Goal: Task Accomplishment & Management: Use online tool/utility

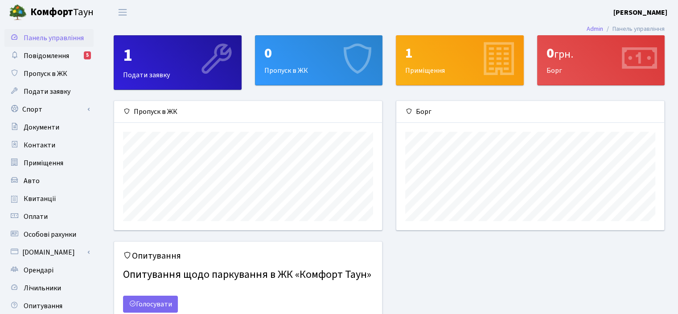
scroll to position [128, 268]
click at [71, 108] on link "Спорт" at bounding box center [48, 109] width 89 height 18
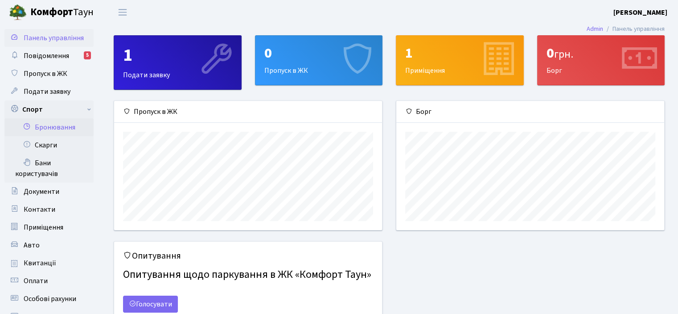
click at [73, 125] on link "Бронювання" at bounding box center [48, 127] width 89 height 18
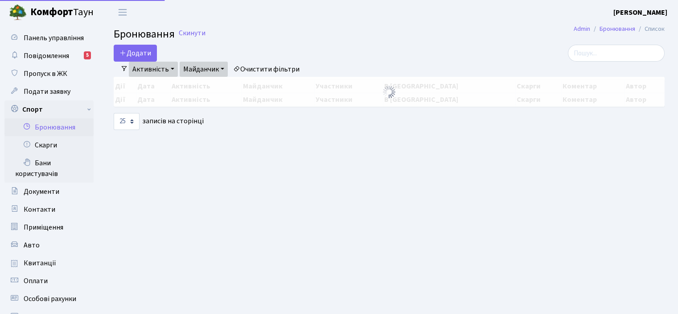
select select "25"
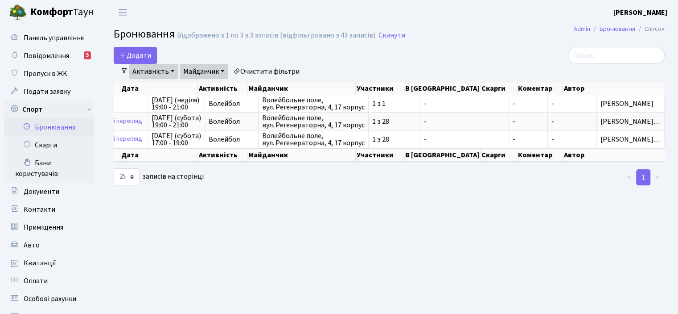
scroll to position [0, 107]
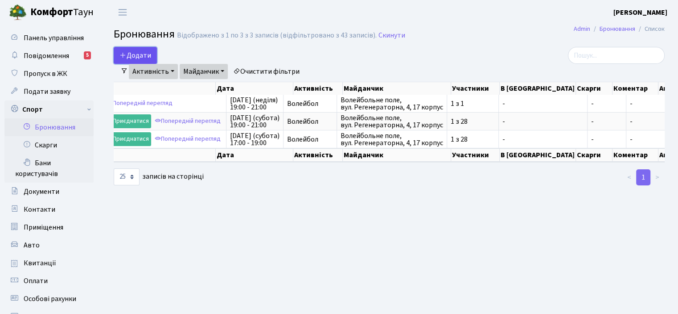
click at [146, 58] on button "Додати" at bounding box center [135, 55] width 43 height 17
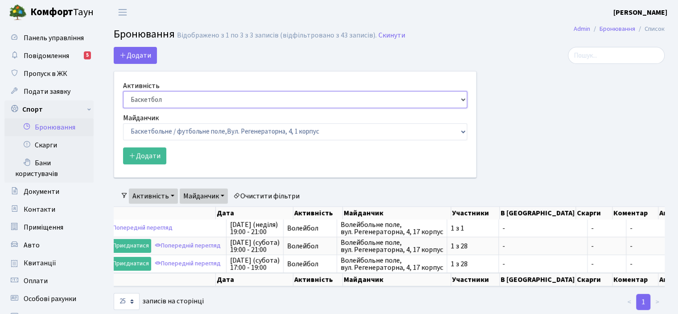
click at [458, 97] on select "Баскетбол Волейбол Йога Катання на роликах Настільний теніс Теніс Футбол Фітнес" at bounding box center [295, 99] width 344 height 17
select select "4"
click at [123, 91] on select "Баскетбол Волейбол Йога Катання на роликах Настільний теніс Теніс Футбол Фітнес" at bounding box center [295, 99] width 344 height 17
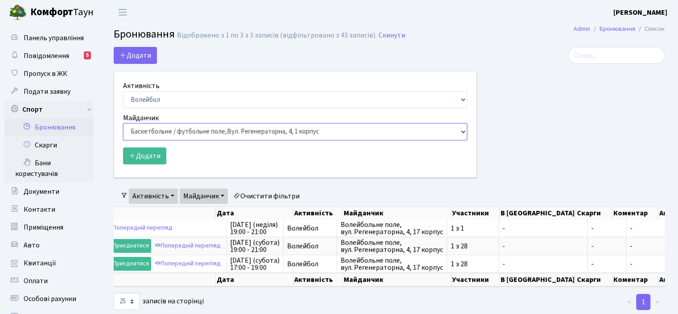
click at [461, 131] on select "Баскетбольне / футбольне поле, Вул. Регенераторна, 4, 1 корпус Баскетбольне пол…" at bounding box center [295, 131] width 344 height 17
select select "4"
click at [123, 123] on select "Баскетбольне / футбольне поле, Вул. Регенераторна, 4, 1 корпус Баскетбольне пол…" at bounding box center [295, 131] width 344 height 17
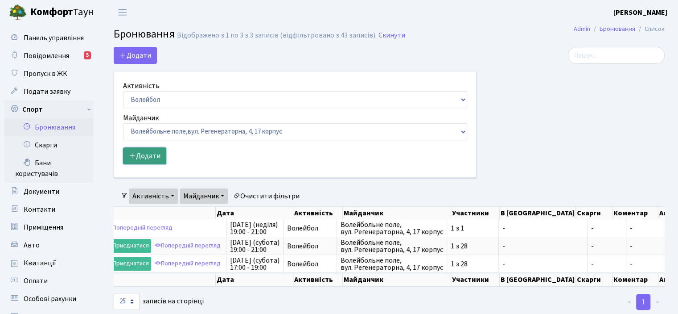
click at [149, 155] on button "Додати" at bounding box center [144, 155] width 43 height 17
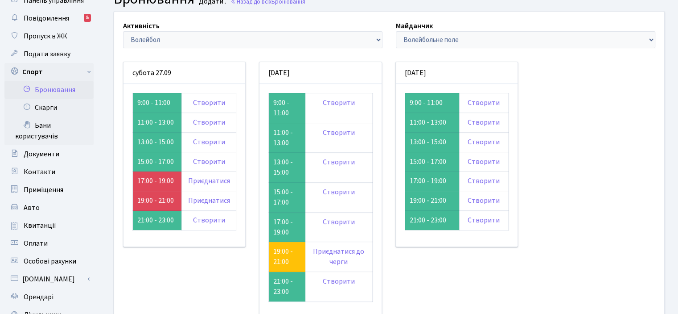
scroll to position [41, 0]
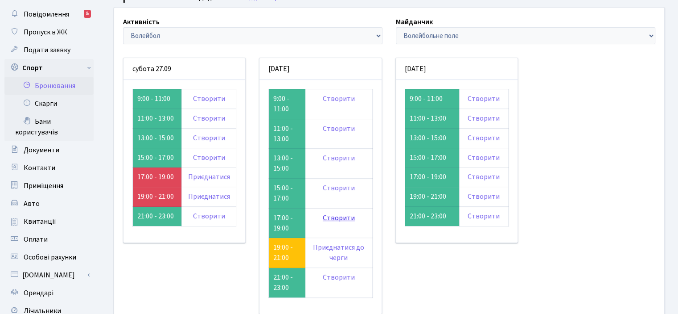
click at [336, 217] on link "Створити" at bounding box center [339, 218] width 32 height 10
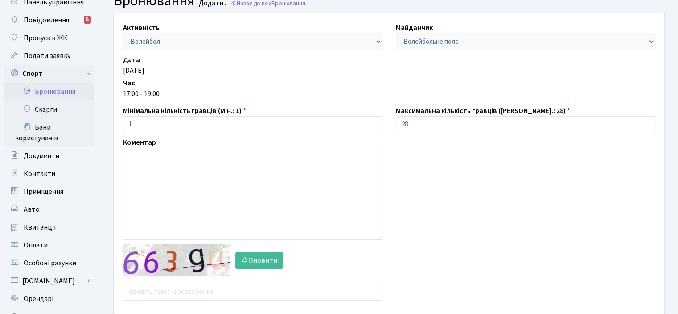
scroll to position [84, 0]
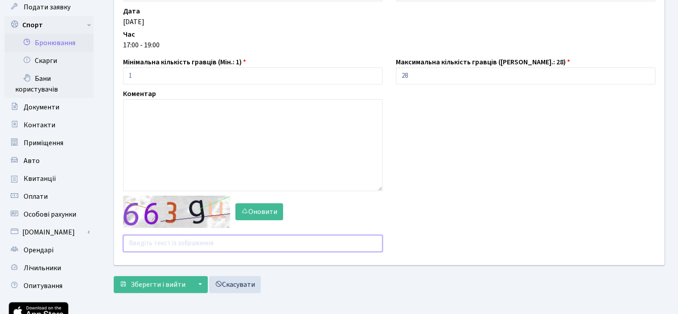
click at [132, 248] on input "text" at bounding box center [253, 243] width 260 height 17
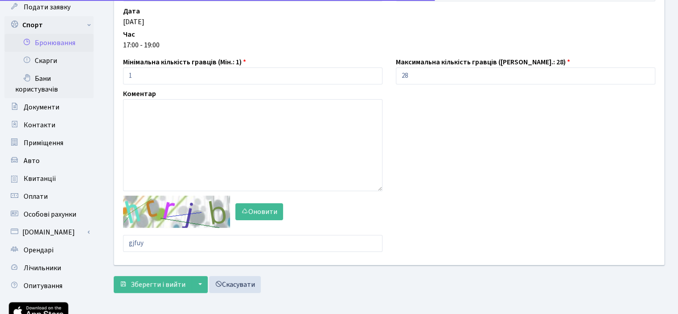
click at [138, 280] on div "Активність - Баскетбол Волейбол Йога Катання на роликах Настільний теніс Теніс …" at bounding box center [389, 130] width 565 height 333
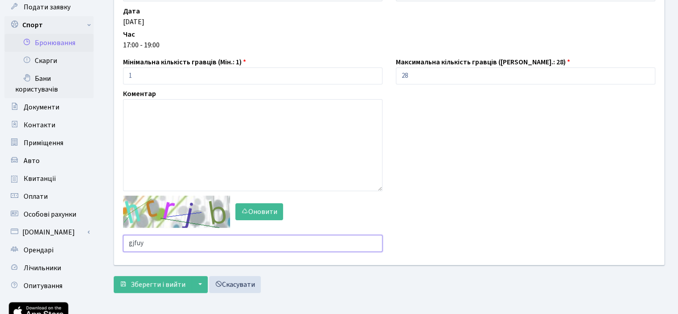
click at [148, 242] on input "gjfuy" at bounding box center [253, 243] width 260 height 17
type input "g"
type input "m98zh"
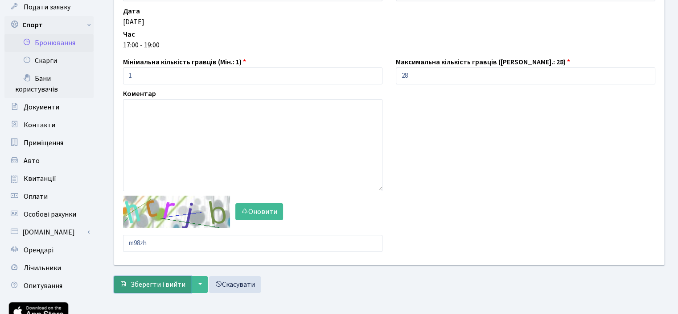
click at [146, 284] on span "Зберегти і вийти" at bounding box center [158, 284] width 55 height 10
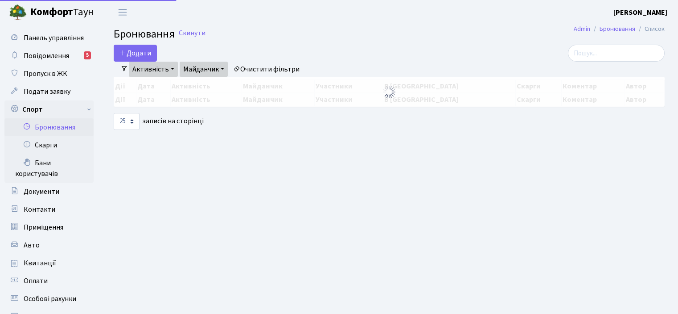
select select "25"
